Goal: Task Accomplishment & Management: Use online tool/utility

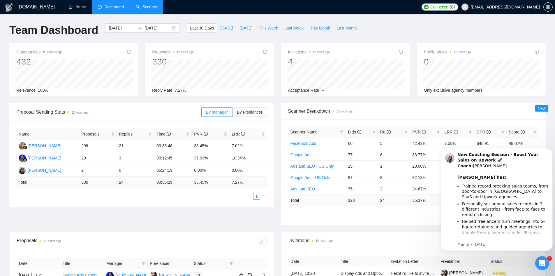
click at [145, 6] on link "Scanner" at bounding box center [147, 6] width 22 height 5
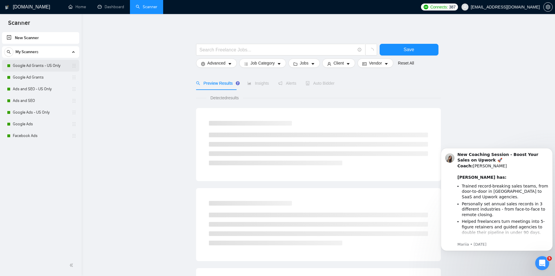
click at [29, 63] on link "Google Ad Grants - US Only" at bounding box center [40, 66] width 55 height 12
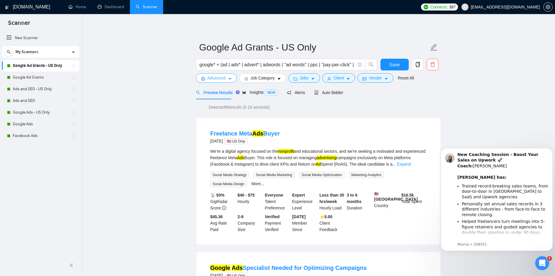
click at [213, 80] on span "Advanced" at bounding box center [217, 78] width 18 height 6
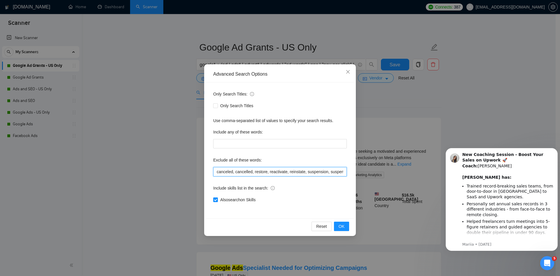
click at [279, 173] on input "canceled, cancelled, restore, reactivate, reinstate, suspension, suspended, fas…" at bounding box center [280, 171] width 134 height 9
type input "canceled, cancelled, restore, reactivate, reinstate, suspension, suspended, fas…"
click at [344, 225] on button "OK" at bounding box center [341, 225] width 15 height 9
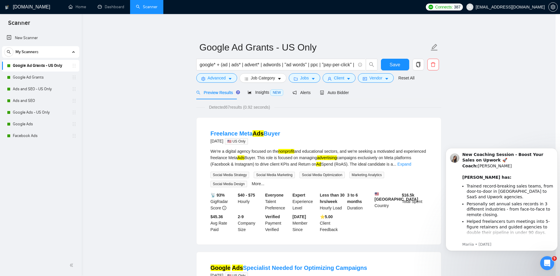
scroll to position [0, 0]
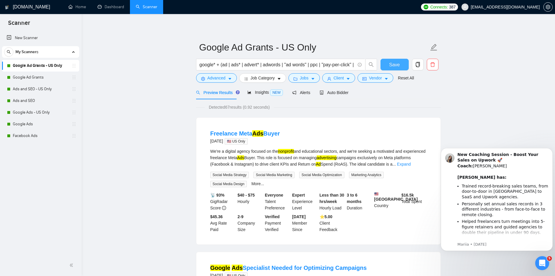
click at [398, 62] on span "Save" at bounding box center [395, 64] width 10 height 7
drag, startPoint x: 27, startPoint y: 77, endPoint x: 31, endPoint y: 81, distance: 6.2
click at [27, 77] on link "Google Ad Grants" at bounding box center [40, 77] width 55 height 12
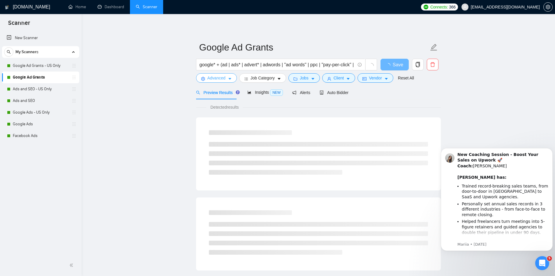
click at [216, 78] on span "Advanced" at bounding box center [217, 78] width 18 height 6
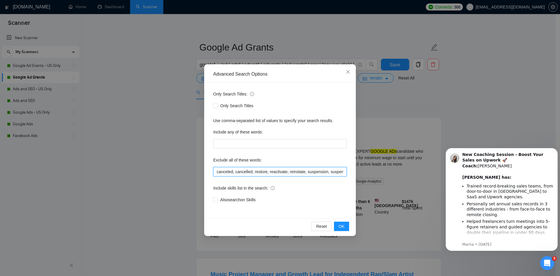
click at [320, 173] on input "canceled, cancelled, restore, reactivate, reinstate, suspension, suspended, fas…" at bounding box center [280, 171] width 134 height 9
paste input ", script"
type input "canceled, cancelled, restore, reactivate, reinstate, suspension, suspended, fas…"
click at [344, 227] on button "OK" at bounding box center [341, 225] width 15 height 9
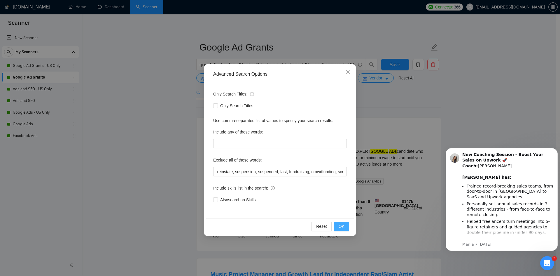
scroll to position [0, 0]
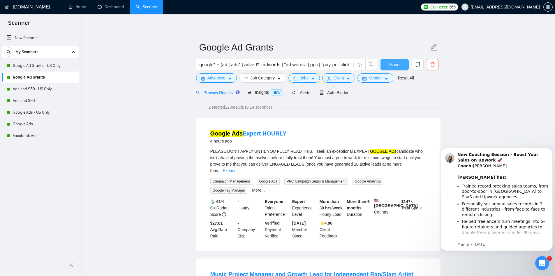
click at [395, 63] on span "Save" at bounding box center [395, 64] width 10 height 7
click at [31, 91] on link "Ads and SEO - US Only" at bounding box center [40, 89] width 55 height 12
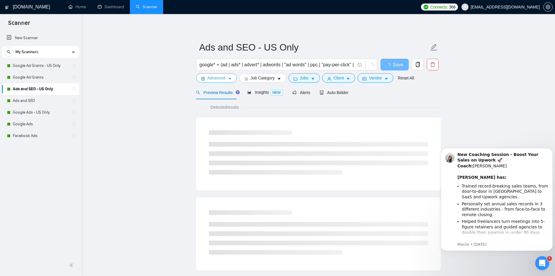
click at [208, 78] on span "Advanced" at bounding box center [217, 78] width 18 height 6
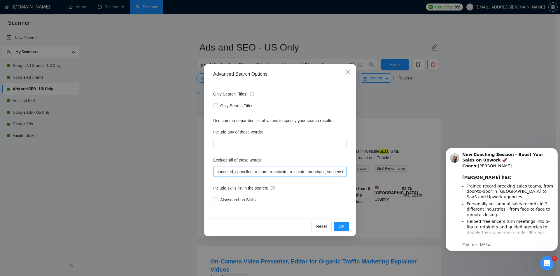
click at [312, 171] on input "canceled, cancelled, restore, reactivate, reinstate, merchant, suspension, susp…" at bounding box center [280, 171] width 134 height 9
paste input ", script"
type input "canceled, cancelled, restore, reactivate, reinstate, merchant, suspension, susp…"
click at [343, 223] on span "OK" at bounding box center [342, 226] width 6 height 6
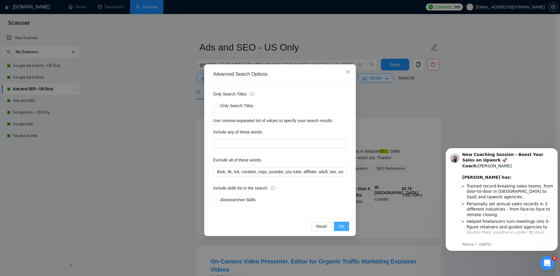
scroll to position [0, 0]
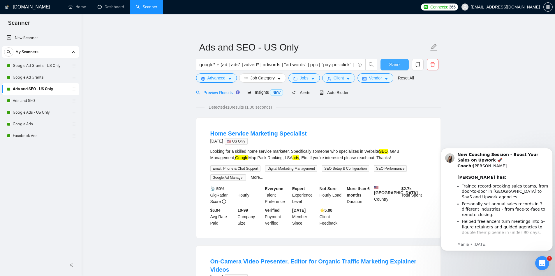
click at [394, 62] on span "Save" at bounding box center [395, 64] width 10 height 7
click at [26, 100] on link "Ads and SEO" at bounding box center [40, 101] width 55 height 12
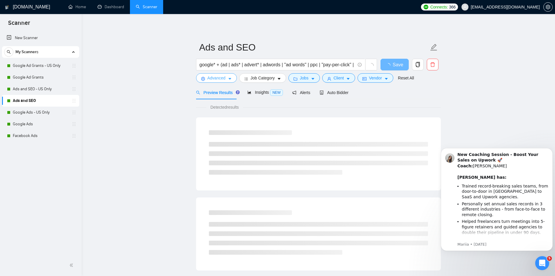
click at [213, 76] on span "Advanced" at bounding box center [217, 78] width 18 height 6
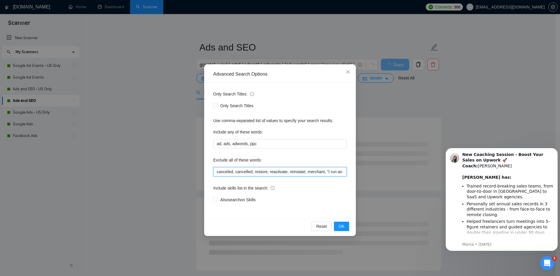
click at [283, 173] on input "canceled, cancelled, restore, reactivate, reinstate, merchant, "I run an SEO", …" at bounding box center [280, 171] width 134 height 9
paste input ", script"
type input "canceled, cancelled, restore, reactivate, reinstate, merchant, "I run an SEO", …"
click at [346, 229] on button "OK" at bounding box center [341, 225] width 15 height 9
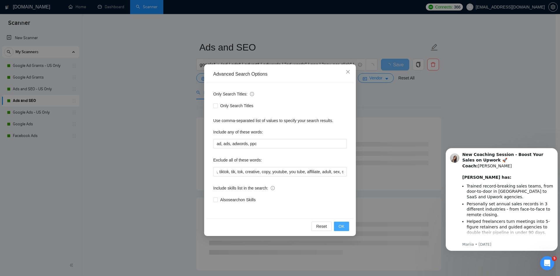
scroll to position [0, 0]
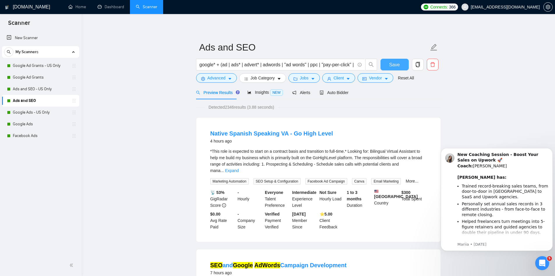
click at [394, 65] on span "Save" at bounding box center [395, 64] width 10 height 7
click at [220, 76] on span "Advanced" at bounding box center [217, 78] width 18 height 6
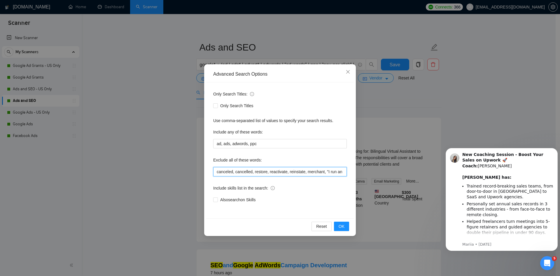
click at [283, 171] on input "canceled, cancelled, restore, reactivate, reinstate, merchant, "I run an SEO", …" at bounding box center [280, 171] width 134 height 9
click at [164, 156] on div "Advanced Search Options Only Search Titles: Only Search Titles Use comma-separa…" at bounding box center [280, 138] width 560 height 276
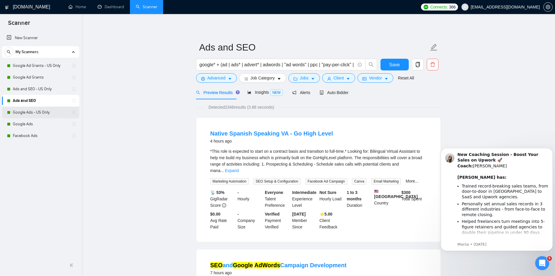
click at [36, 107] on link "Google Ads - US Only" at bounding box center [40, 112] width 55 height 12
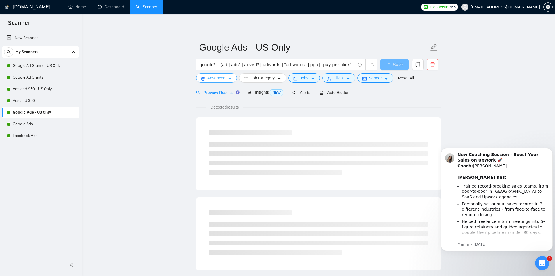
click at [202, 78] on icon "setting" at bounding box center [203, 79] width 4 height 4
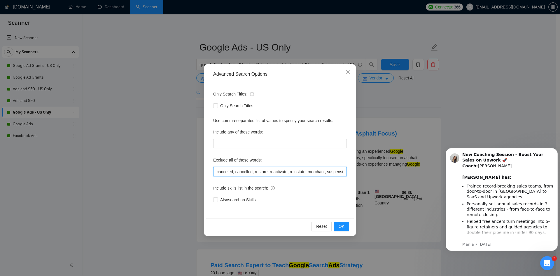
click at [288, 172] on input "canceled, cancelled, restore, reactivate, reinstate, merchant, suspension, susp…" at bounding box center [280, 171] width 134 height 9
paste input ", script"
type input "canceled, cancelled, restore, reactivate, reinstate, merchant, suspension, susp…"
click at [342, 232] on div "Reset OK" at bounding box center [280, 225] width 148 height 15
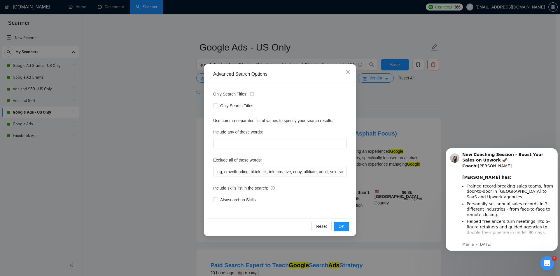
scroll to position [0, 0]
click at [343, 230] on button "OK" at bounding box center [341, 225] width 15 height 9
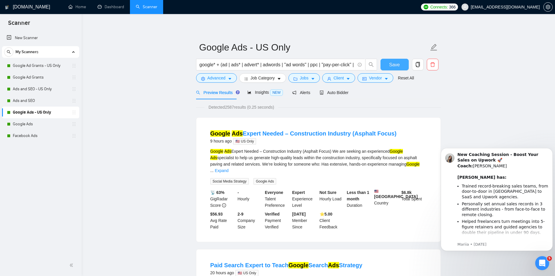
click at [395, 66] on span "Save" at bounding box center [395, 64] width 10 height 7
click at [26, 123] on link "Google Ads" at bounding box center [40, 124] width 55 height 12
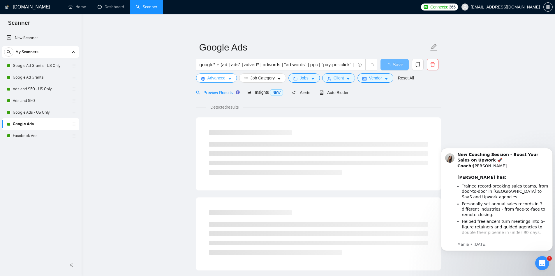
click at [217, 76] on span "Advanced" at bounding box center [217, 78] width 18 height 6
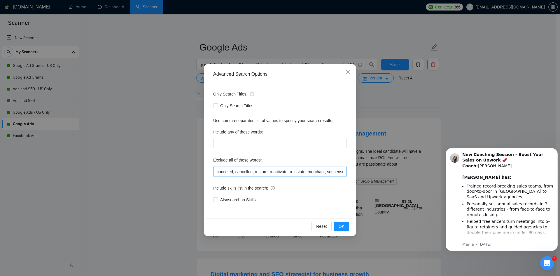
click at [301, 170] on input "canceled, cancelled, restore, reactivate, reinstate, merchant, suspension, susp…" at bounding box center [280, 171] width 134 height 9
paste input ", script"
type input "canceled, cancelled, restore, reactivate, reinstate, merchant, suspension, susp…"
click at [342, 226] on span "OK" at bounding box center [342, 226] width 6 height 6
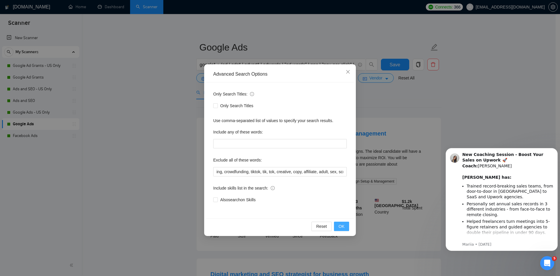
scroll to position [0, 0]
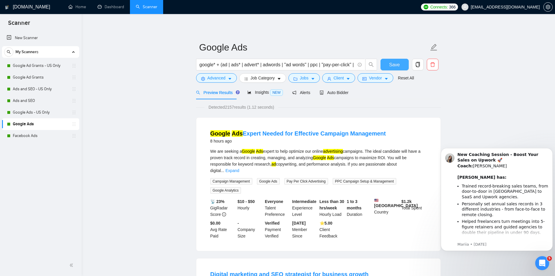
click at [394, 66] on span "Save" at bounding box center [395, 64] width 10 height 7
click at [18, 139] on link "Facebook Ads" at bounding box center [40, 136] width 55 height 12
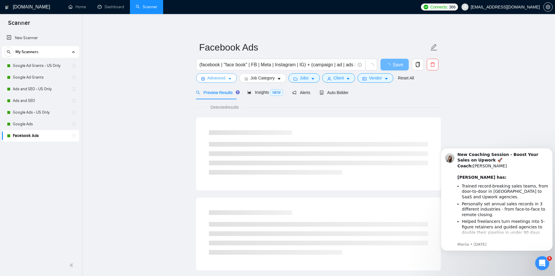
click at [211, 79] on span "Advanced" at bounding box center [217, 78] width 18 height 6
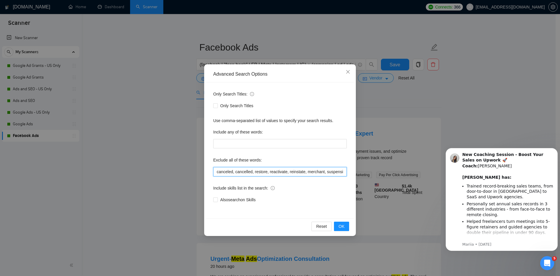
click at [292, 173] on input "canceled, cancelled, restore, reactivate, reinstate, merchant, suspension, susp…" at bounding box center [280, 171] width 134 height 9
paste input ", script"
type input "canceled, cancelled, restore, reactivate, reinstate, merchant, suspension, susp…"
click at [340, 224] on span "OK" at bounding box center [342, 226] width 6 height 6
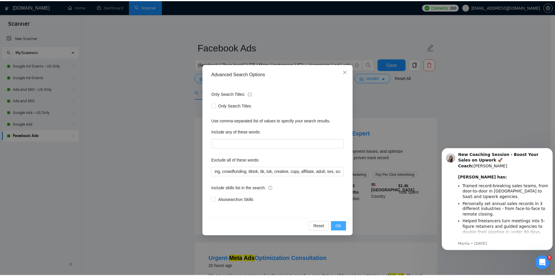
scroll to position [0, 0]
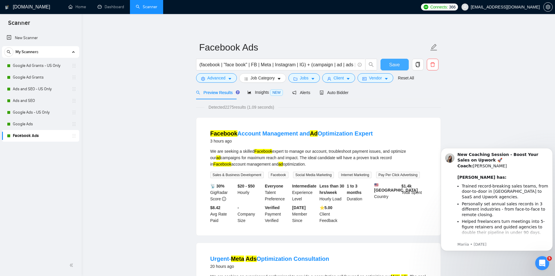
click at [392, 64] on span "Save" at bounding box center [395, 64] width 10 height 7
